Goal: Information Seeking & Learning: Learn about a topic

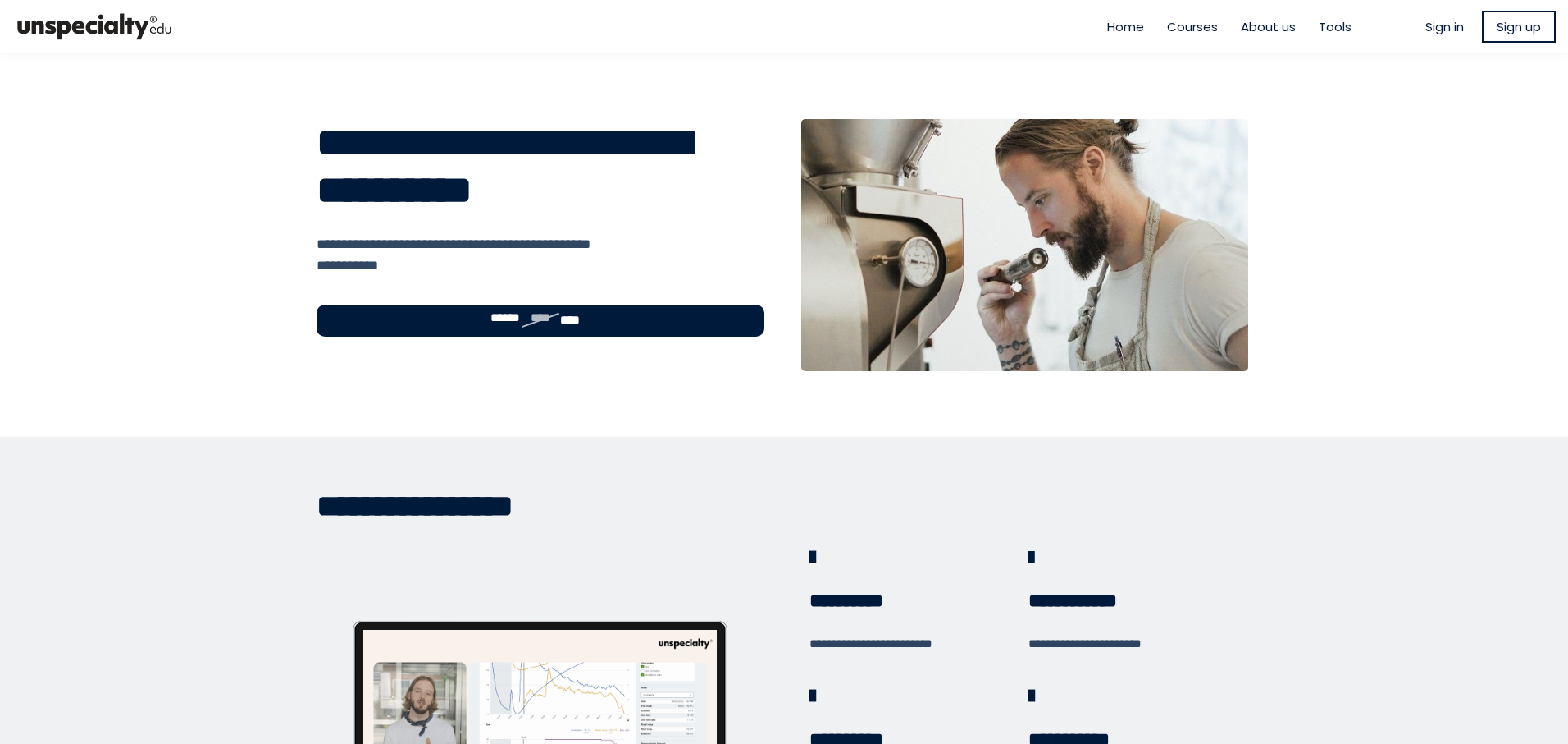
type input "**********"
click at [1436, 21] on span "Sign in" at bounding box center [1445, 26] width 39 height 19
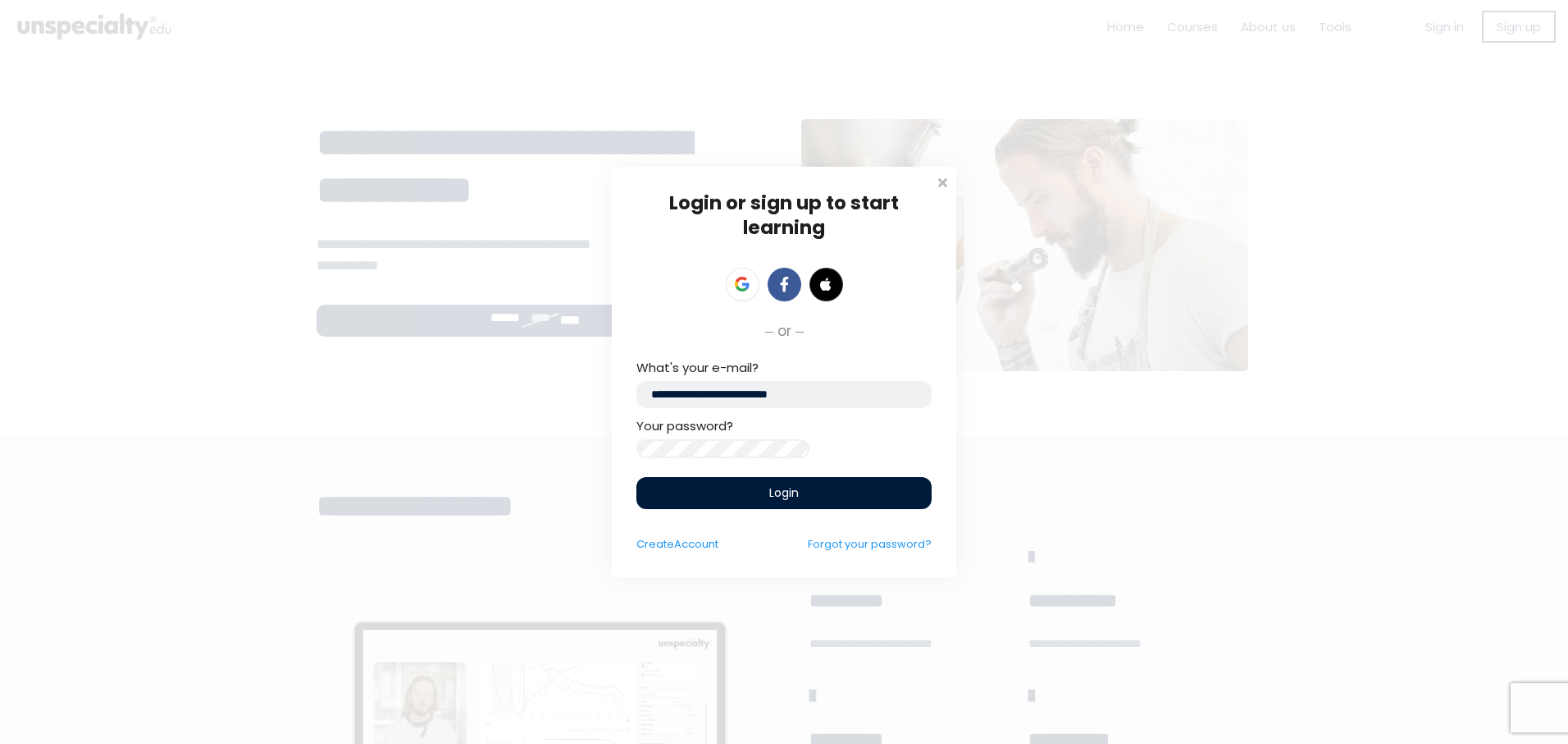
click at [811, 497] on div "Login" at bounding box center [784, 493] width 295 height 32
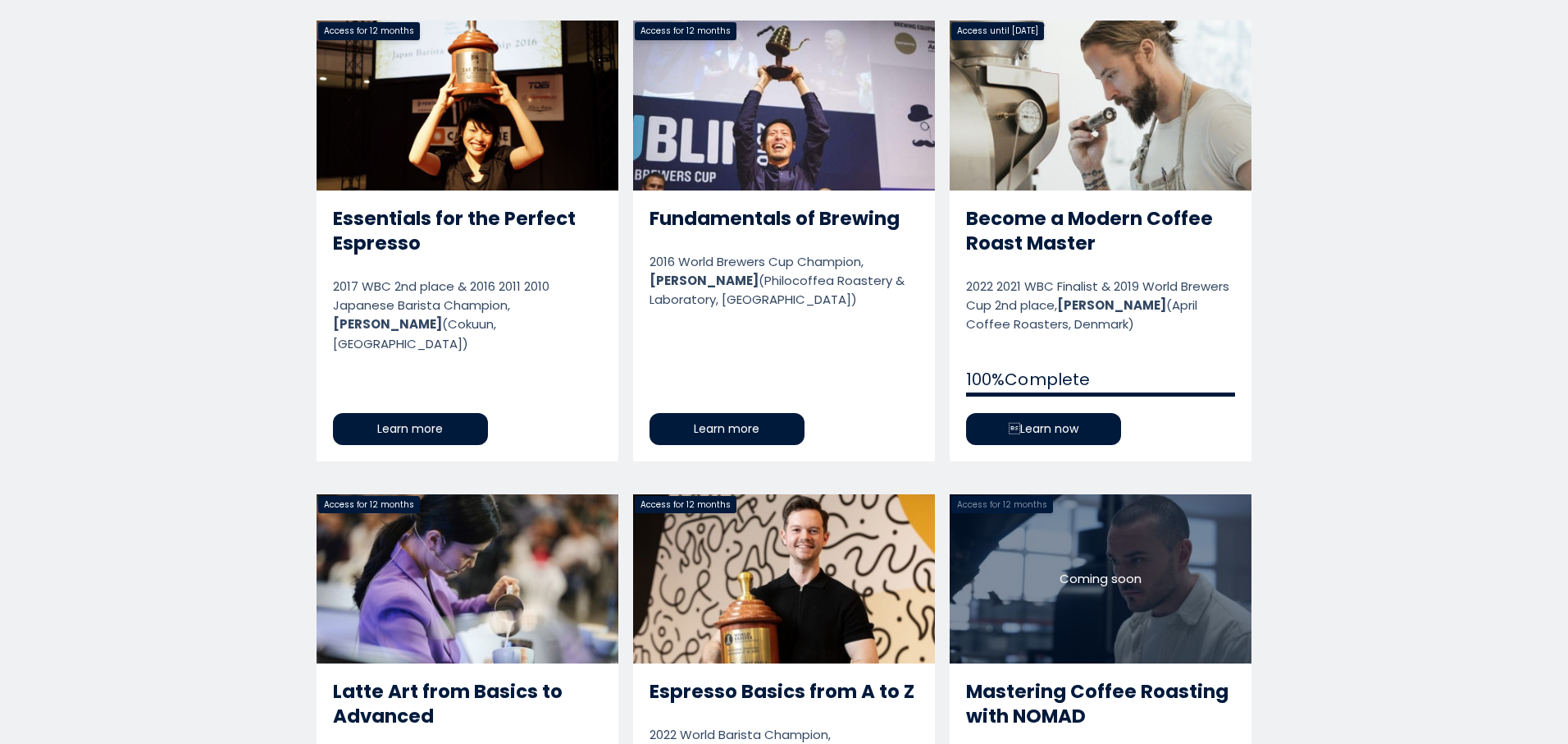
scroll to position [1313, 0]
click at [1104, 400] on link "Become a Modern Coffee Roast Master" at bounding box center [1101, 241] width 302 height 440
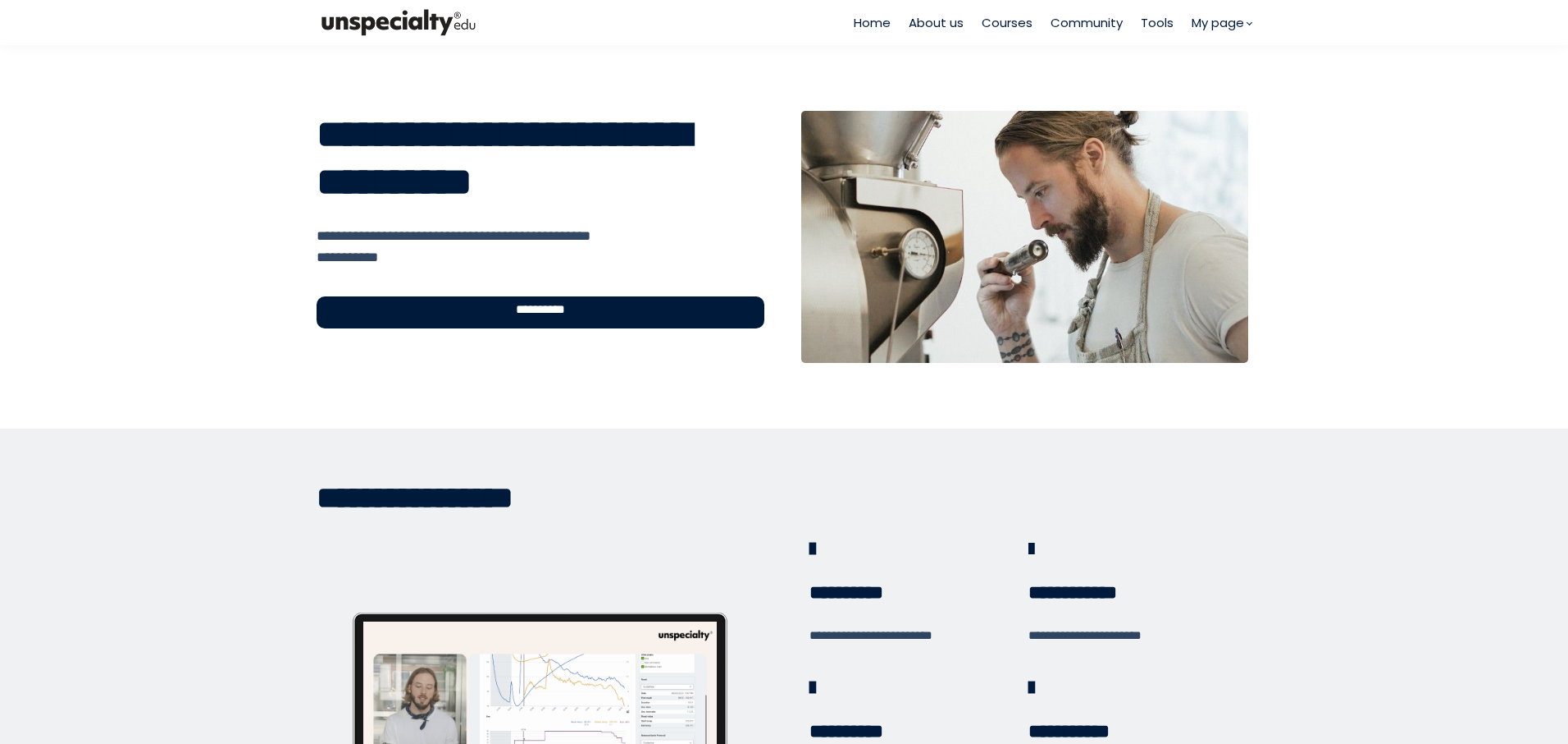
click at [588, 318] on div "**********" at bounding box center [540, 312] width 448 height 32
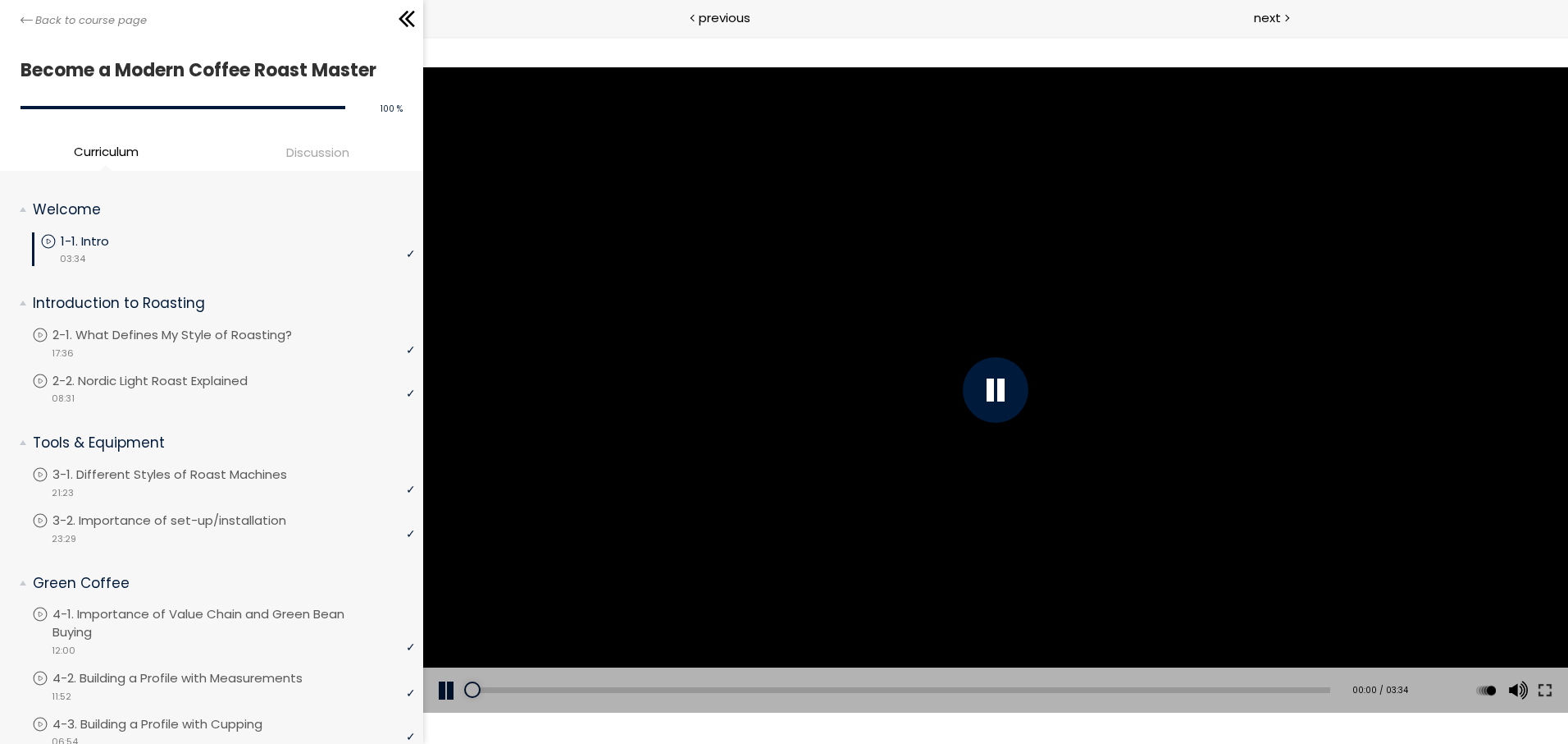
drag, startPoint x: 544, startPoint y: 686, endPoint x: 442, endPoint y: 693, distance: 102.2
click at [442, 693] on div "Add chapter 00:00 00:00 / 03:34 Subtitles None Auto x 2 x 1.5 x 1.25 x 1 x 0.75…" at bounding box center [996, 690] width 1145 height 46
drag, startPoint x: 1513, startPoint y: 590, endPoint x: 1517, endPoint y: 628, distance: 38.2
click at [1517, 628] on div at bounding box center [1516, 618] width 22 height 66
click at [1516, 623] on div at bounding box center [1516, 623] width 0 height 0
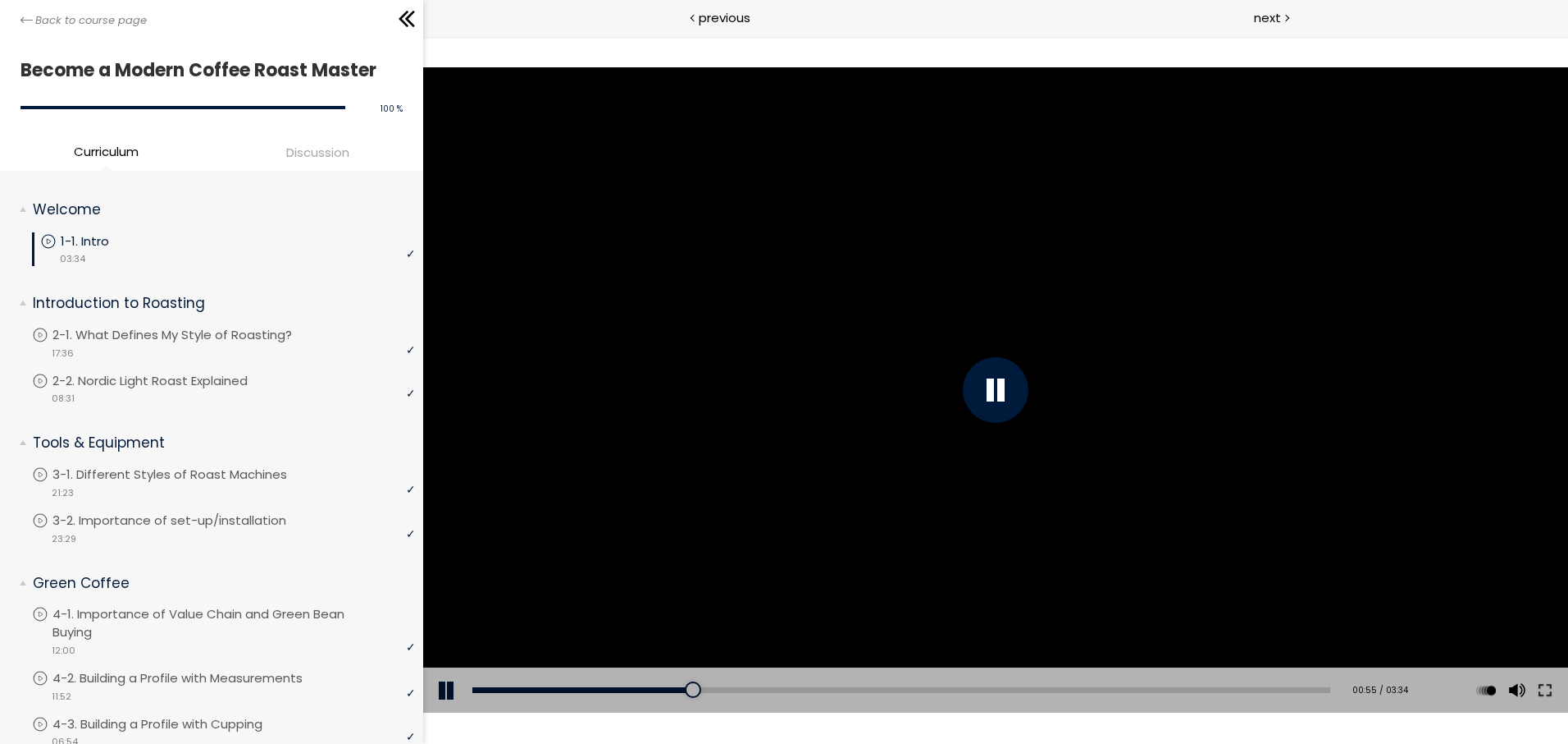
click at [1016, 388] on div at bounding box center [996, 390] width 66 height 66
click at [981, 366] on div at bounding box center [996, 390] width 1145 height 644
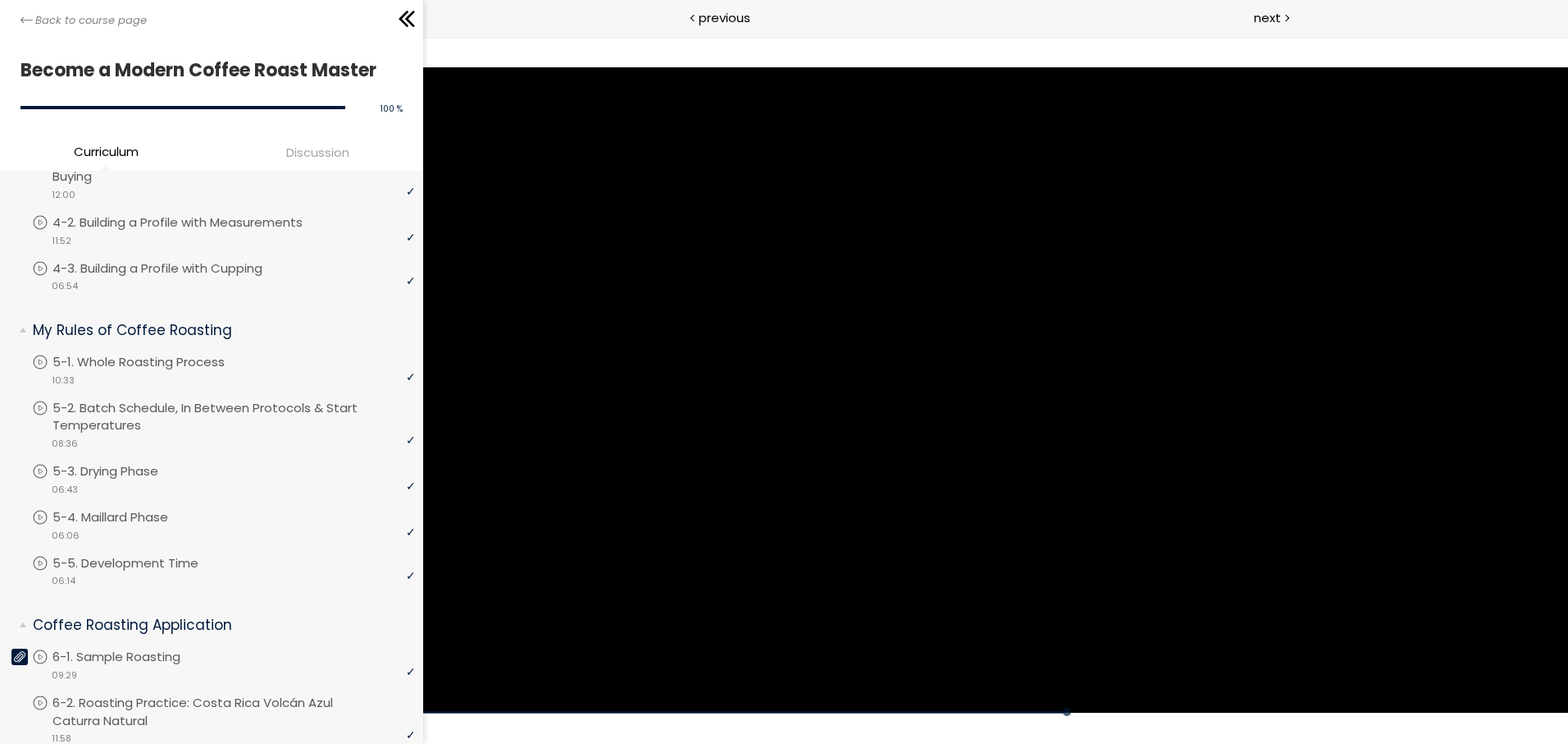
scroll to position [493, 0]
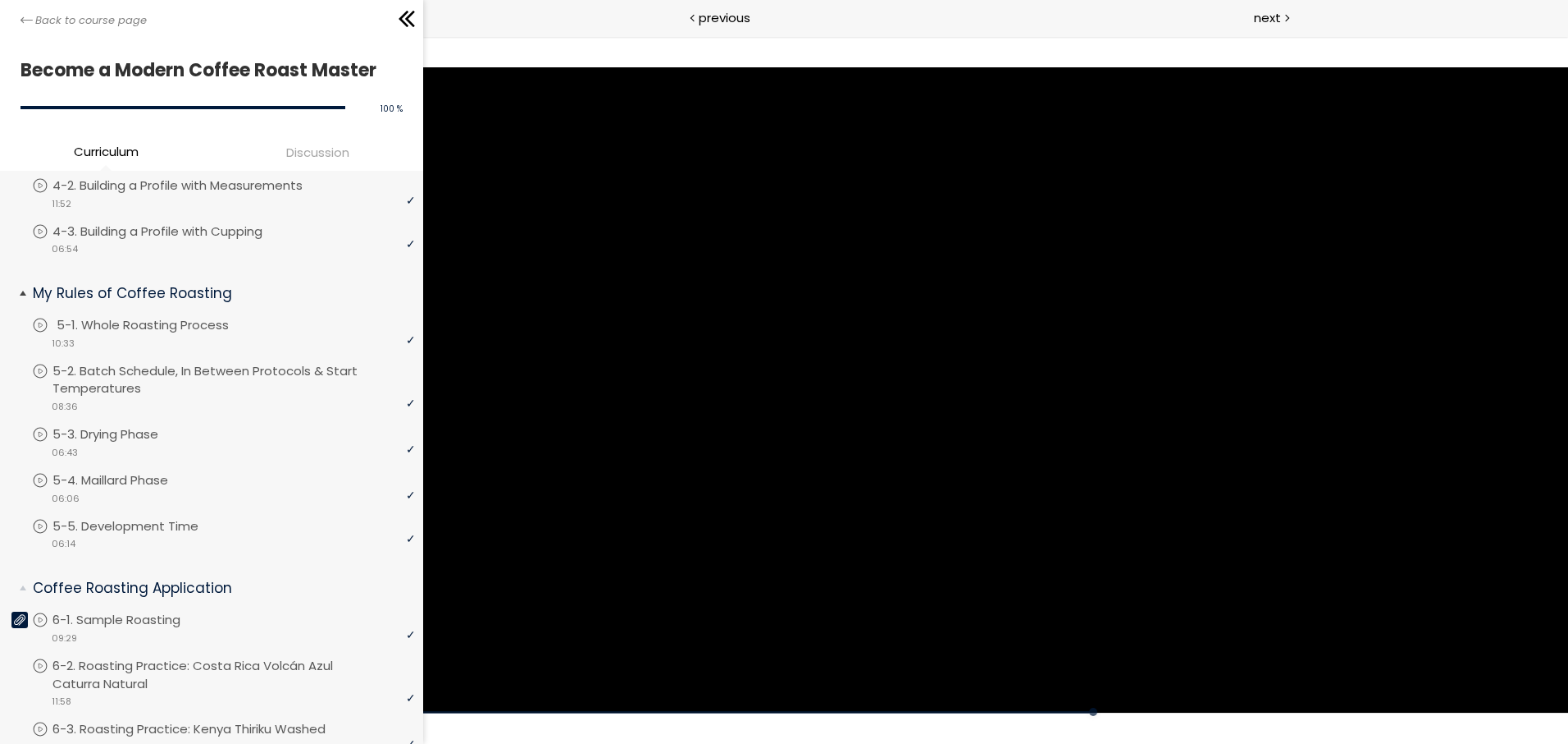
click at [177, 329] on p "5-1. Whole Roasting Process" at bounding box center [158, 325] width 205 height 18
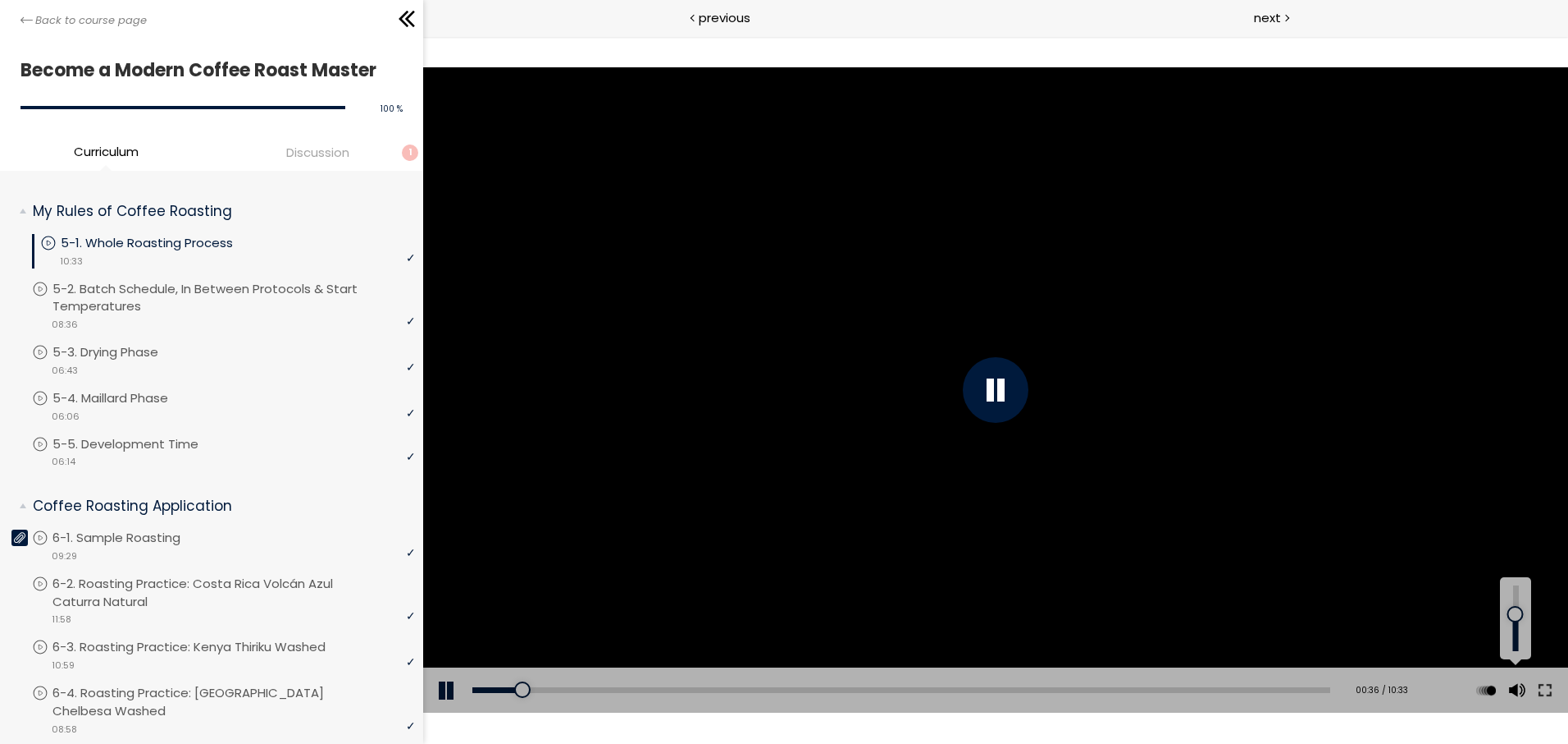
drag, startPoint x: 1517, startPoint y: 628, endPoint x: 1517, endPoint y: 614, distance: 14.0
click at [1516, 614] on div at bounding box center [1516, 614] width 0 height 0
click at [1516, 607] on div at bounding box center [1516, 607] width 0 height 0
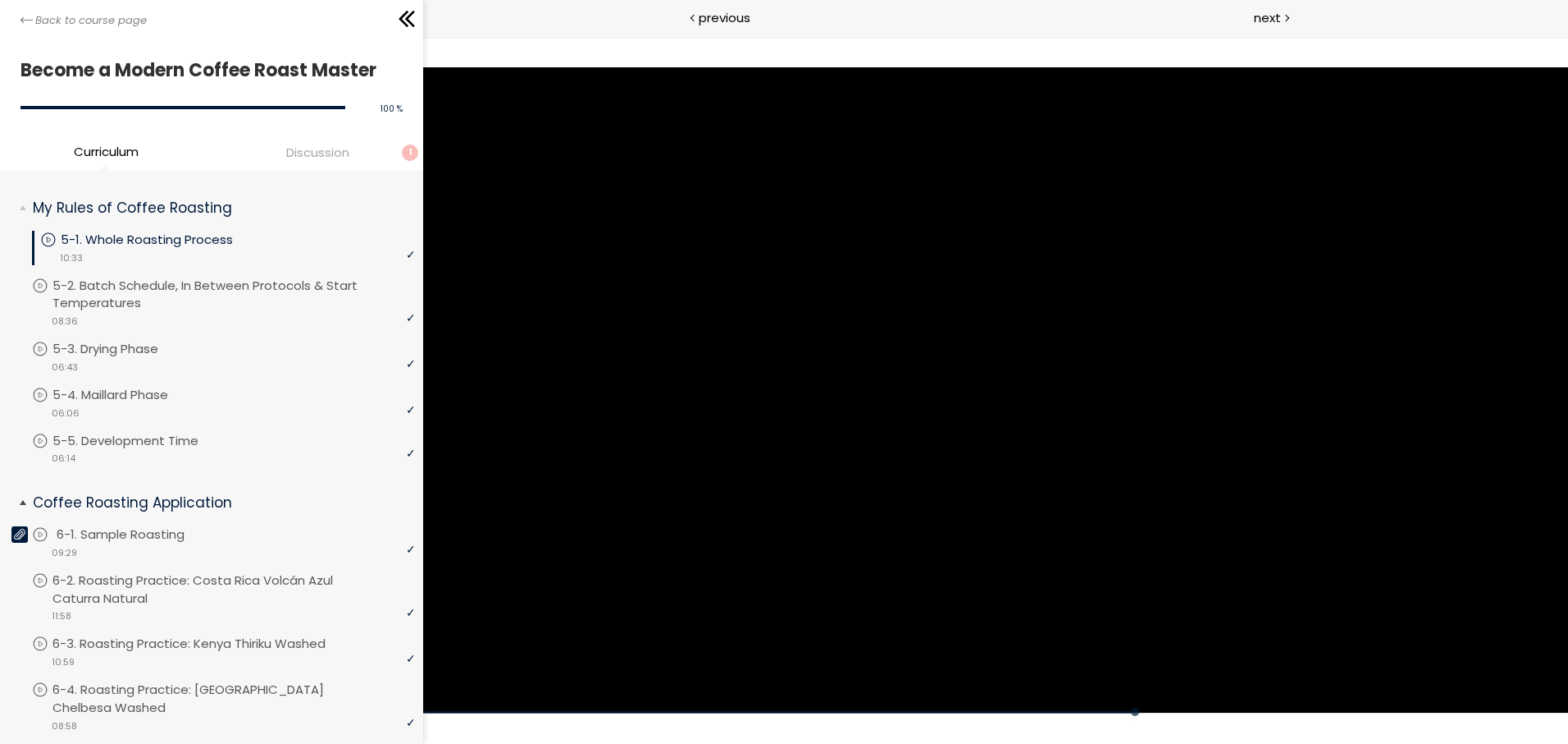
scroll to position [660, 0]
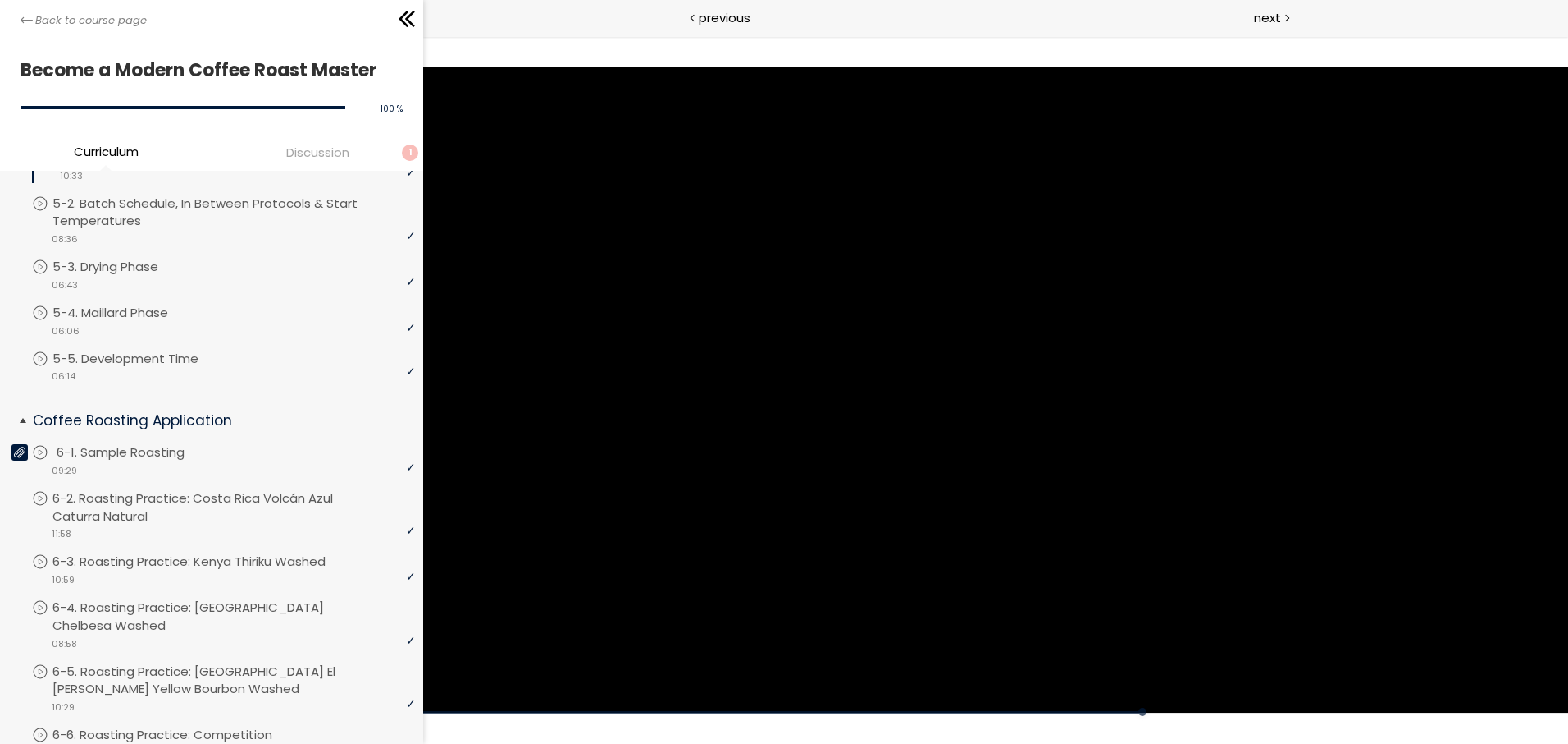
click at [176, 453] on p "6-1. Sample Roasting" at bounding box center [137, 451] width 161 height 18
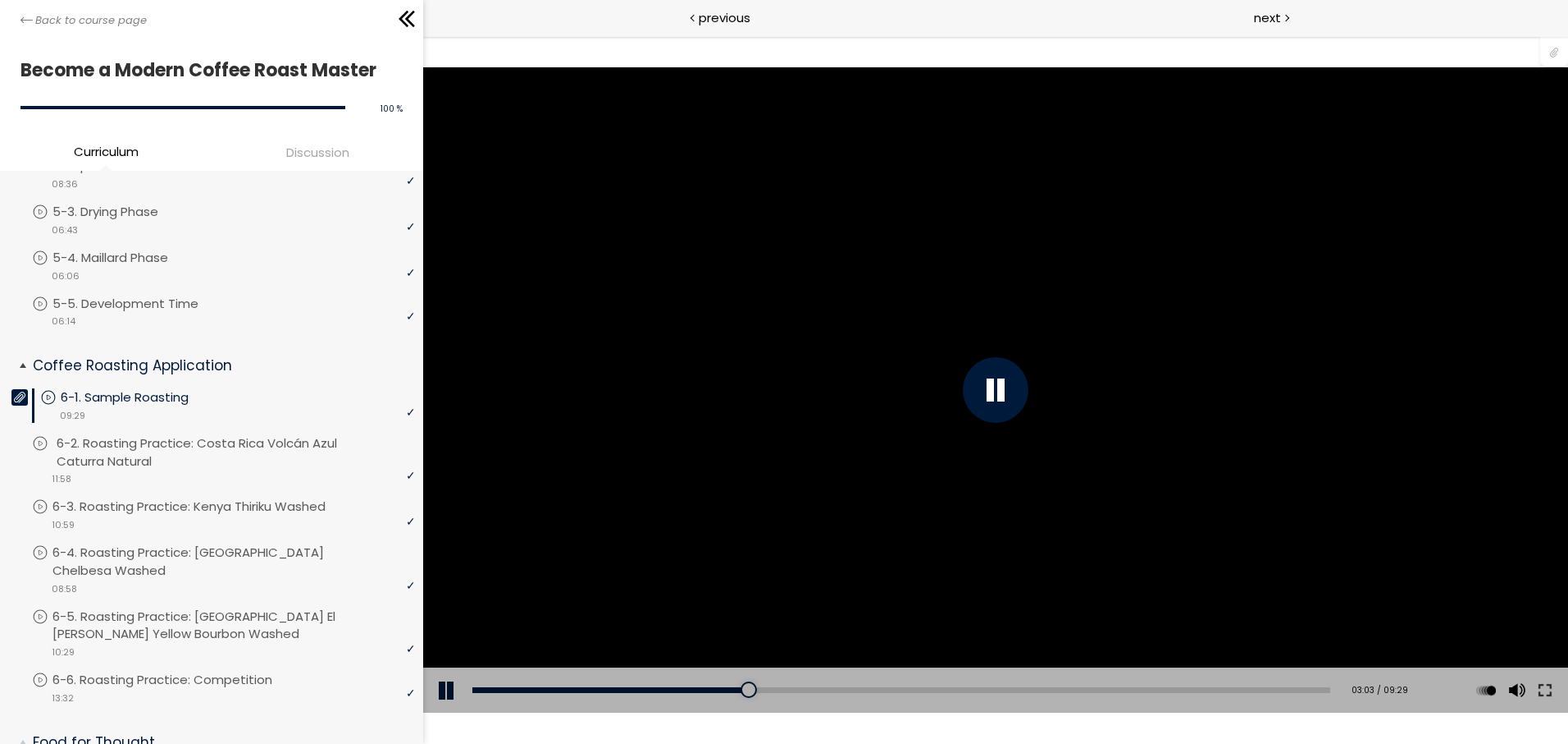
scroll to position [742, 0]
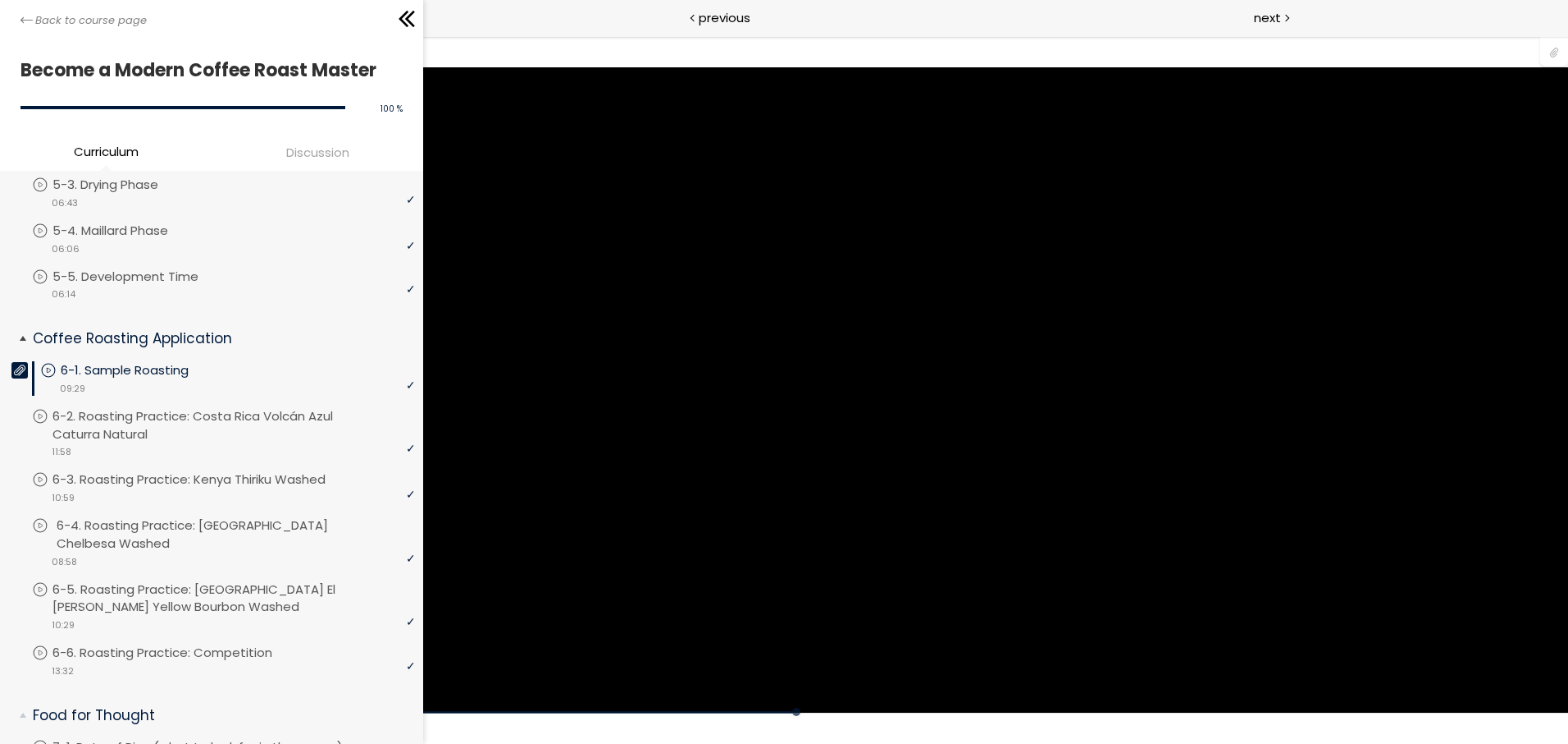
click at [172, 524] on p "6-4. Roasting Practice: [GEOGRAPHIC_DATA] Chelbesa Washed" at bounding box center [238, 534] width 362 height 36
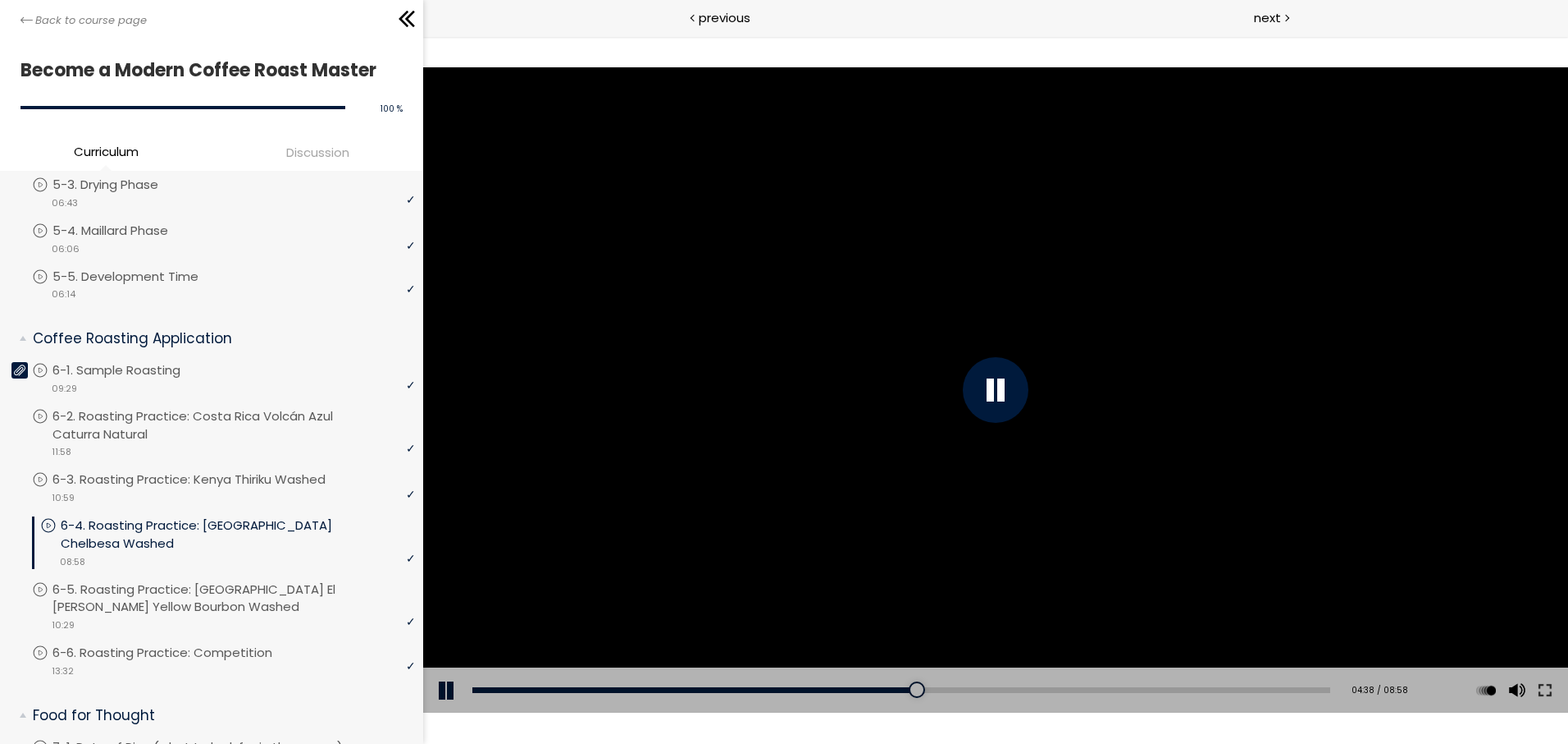
click at [1010, 376] on div at bounding box center [996, 390] width 66 height 66
